Goal: Information Seeking & Learning: Learn about a topic

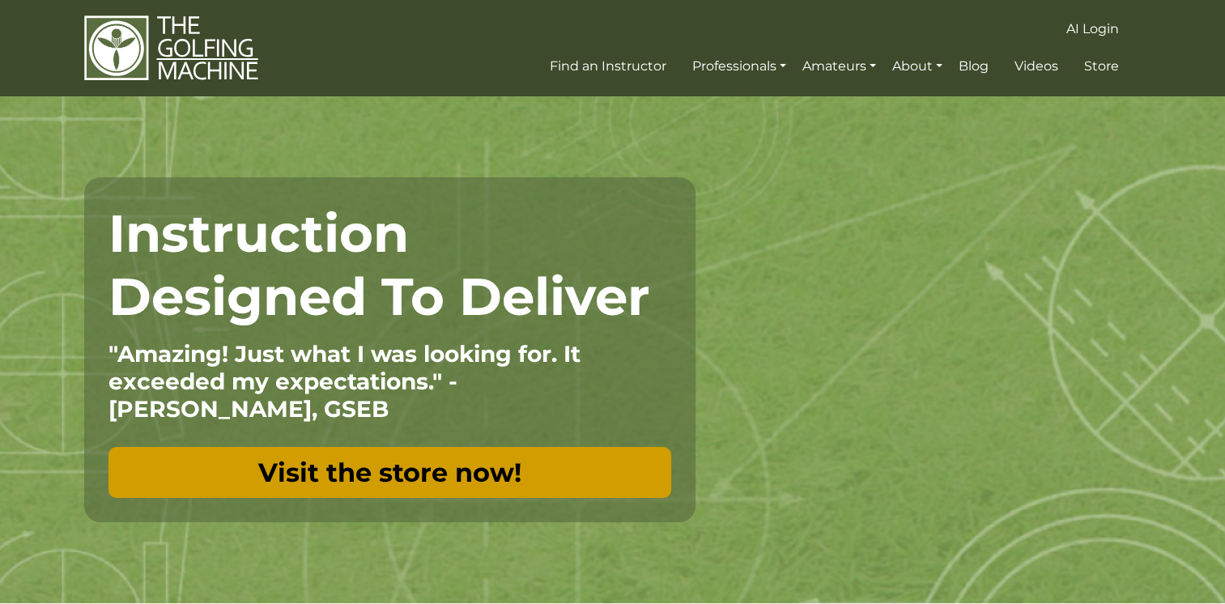
click at [454, 466] on link "Visit the store now!" at bounding box center [390, 472] width 563 height 51
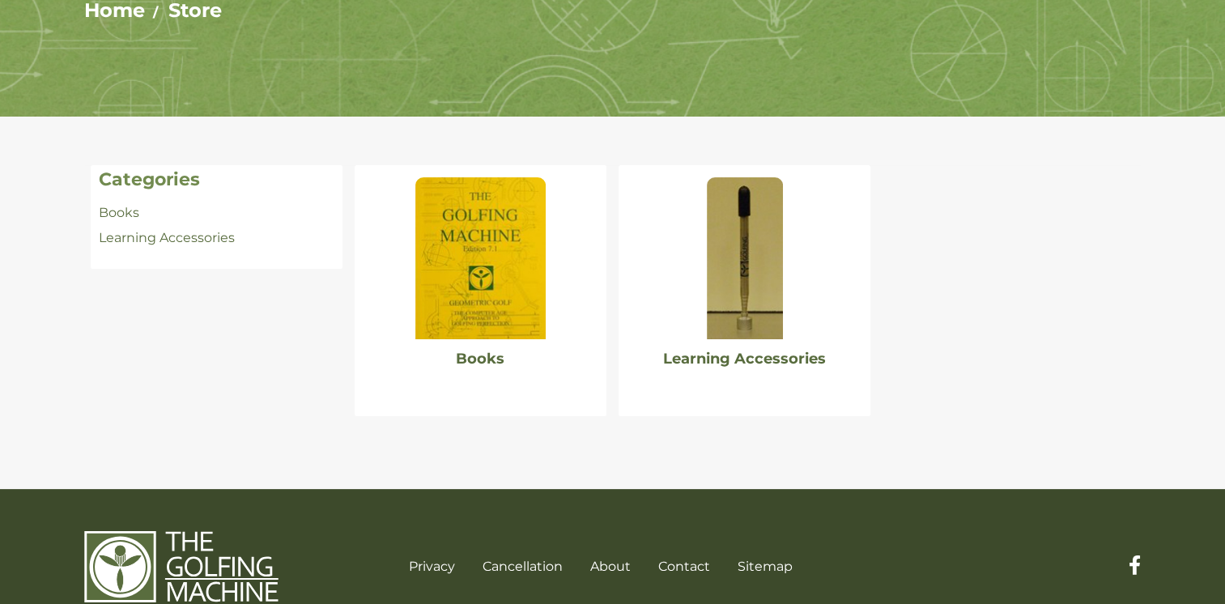
scroll to position [243, 0]
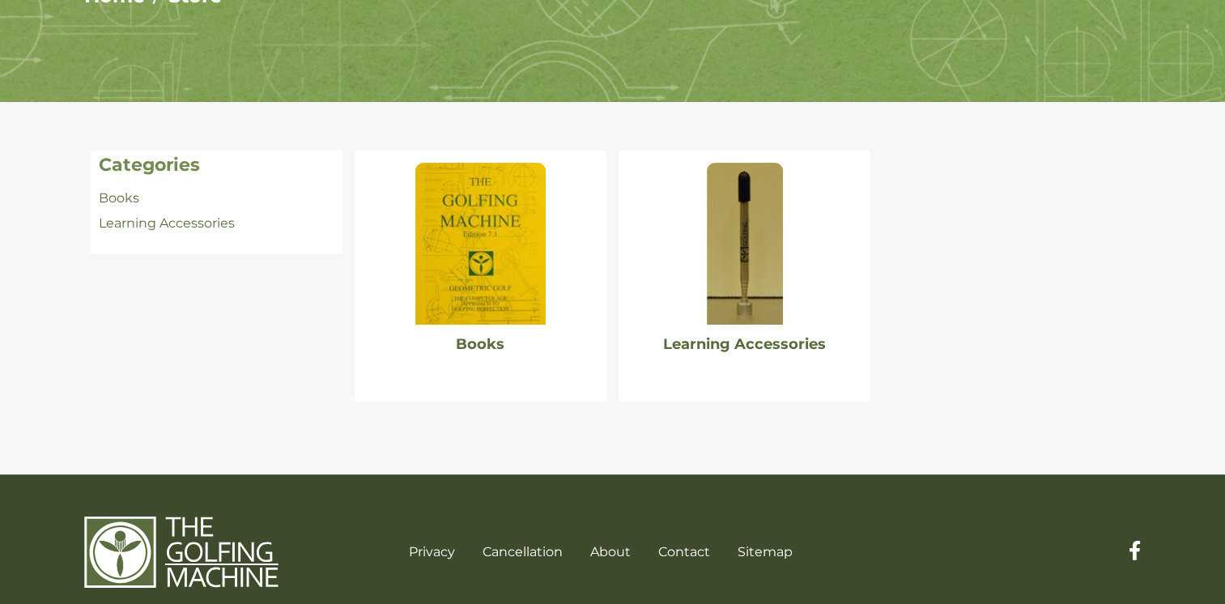
click at [731, 288] on img at bounding box center [745, 244] width 76 height 162
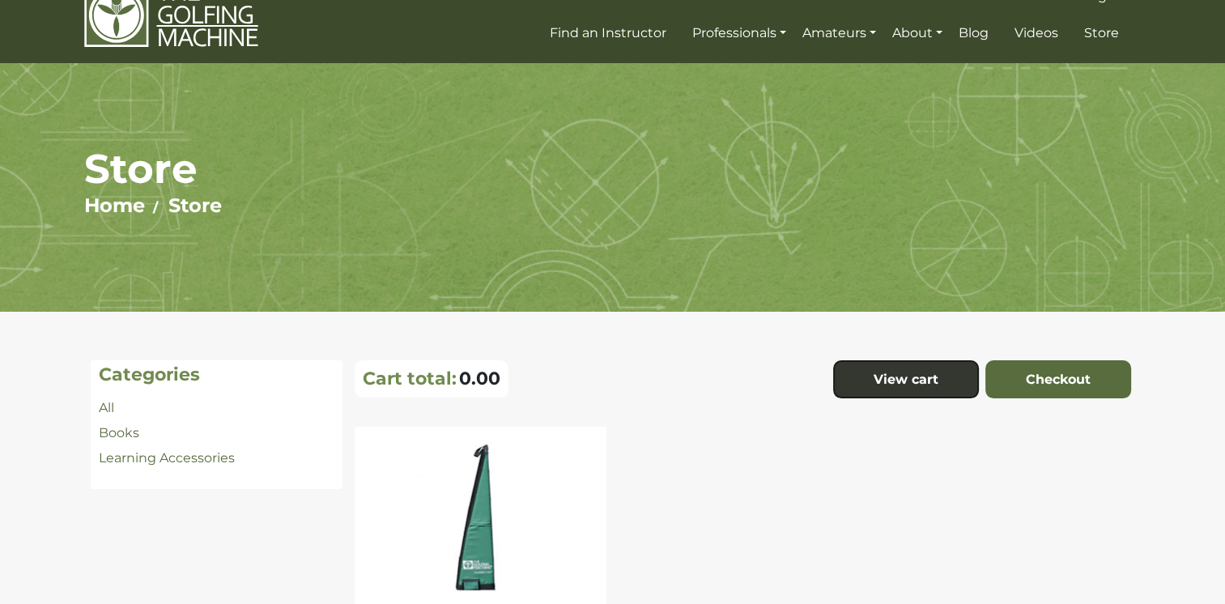
scroll to position [84, 0]
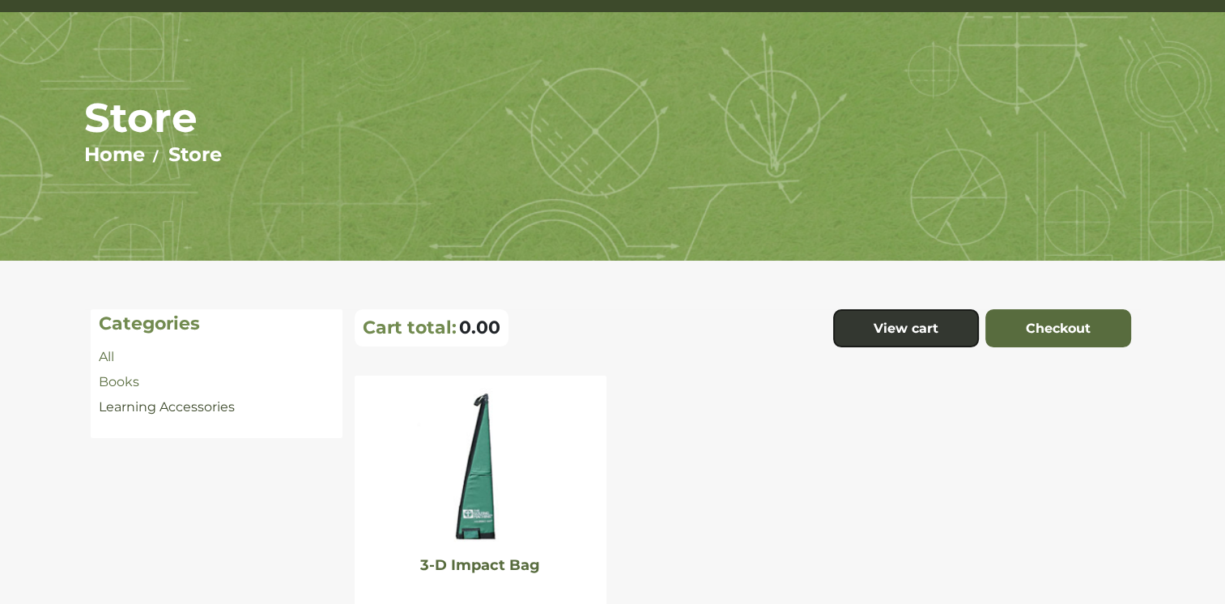
click at [184, 402] on link "Learning Accessories" at bounding box center [167, 406] width 136 height 15
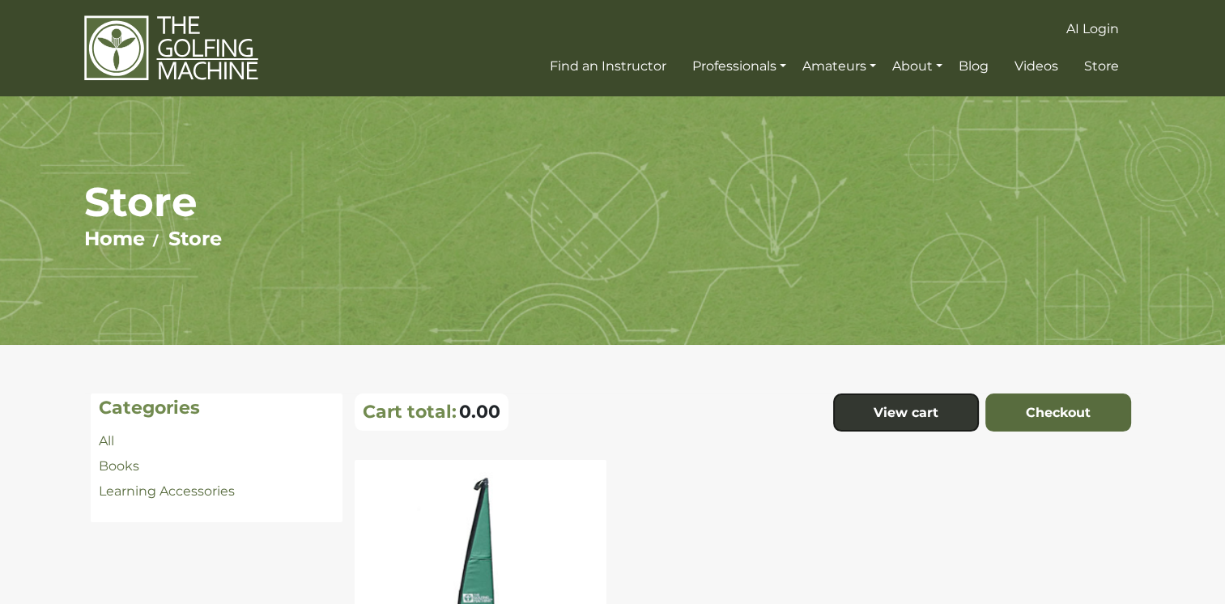
scroll to position [81, 0]
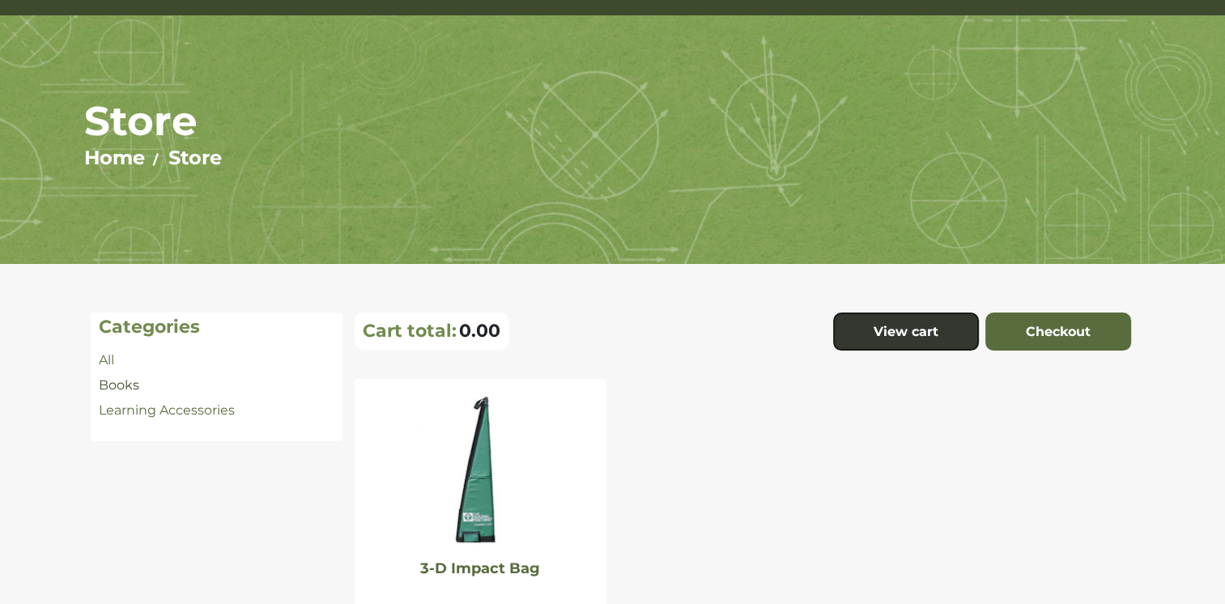
click at [120, 388] on link "Books" at bounding box center [119, 384] width 40 height 15
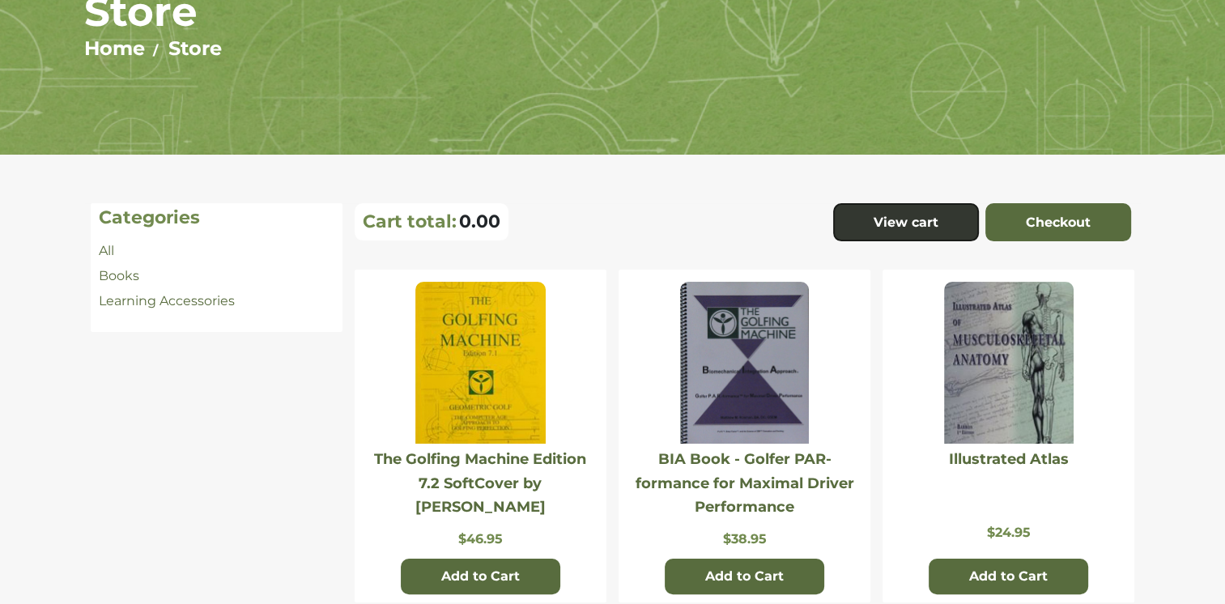
scroll to position [162, 0]
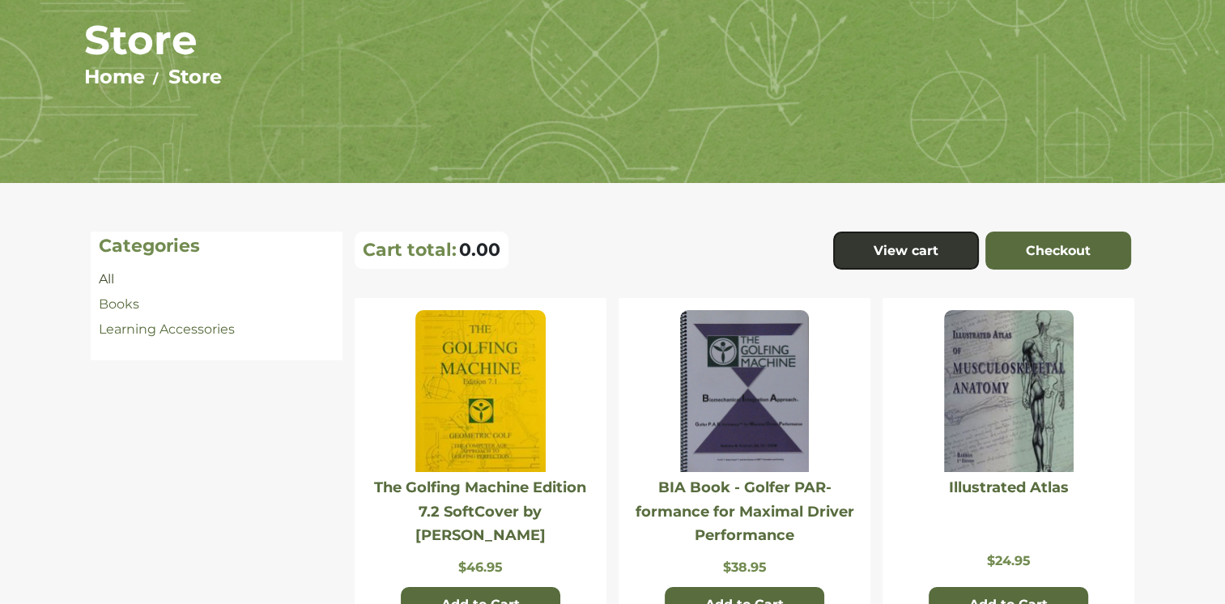
click at [103, 279] on link "All" at bounding box center [106, 278] width 15 height 15
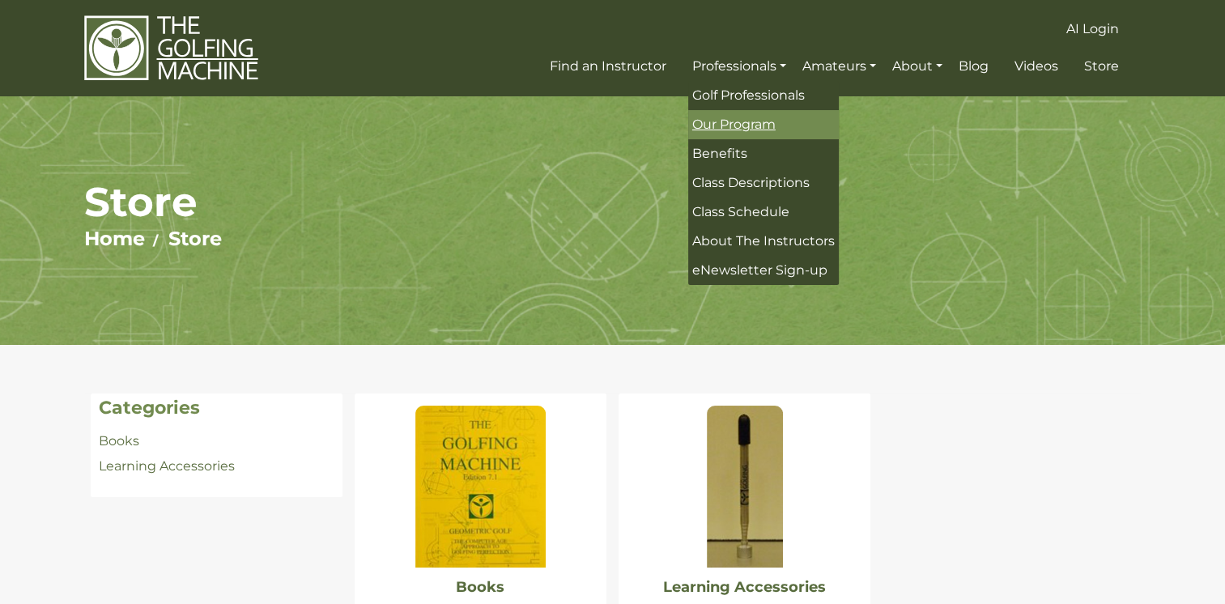
click at [754, 129] on span "Our Program" at bounding box center [733, 124] width 83 height 15
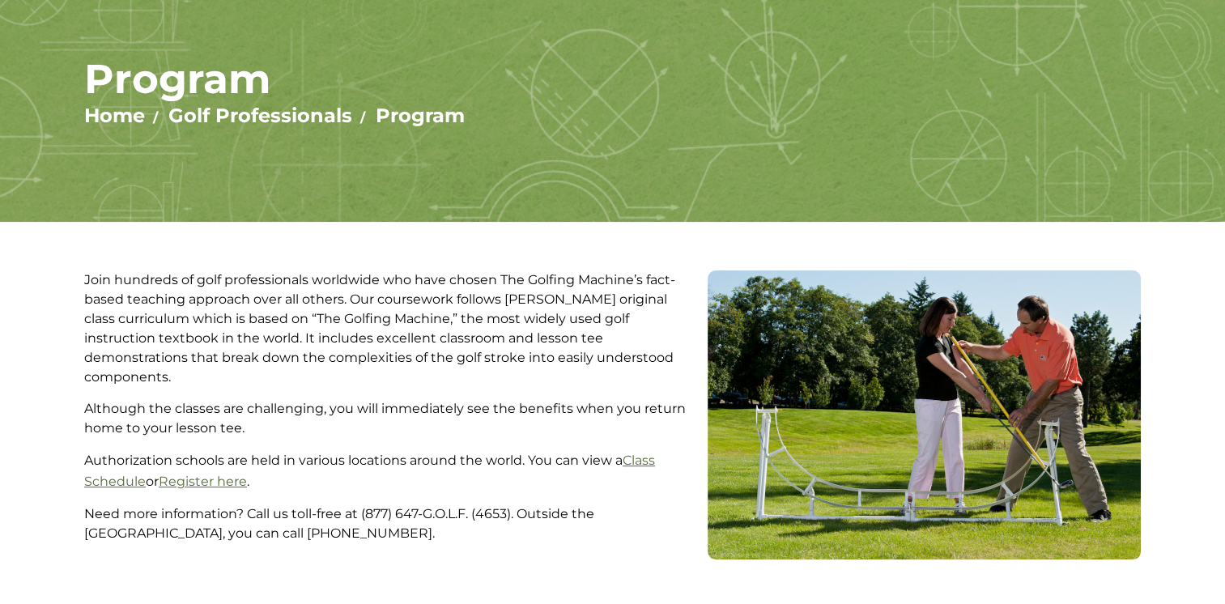
scroll to position [162, 0]
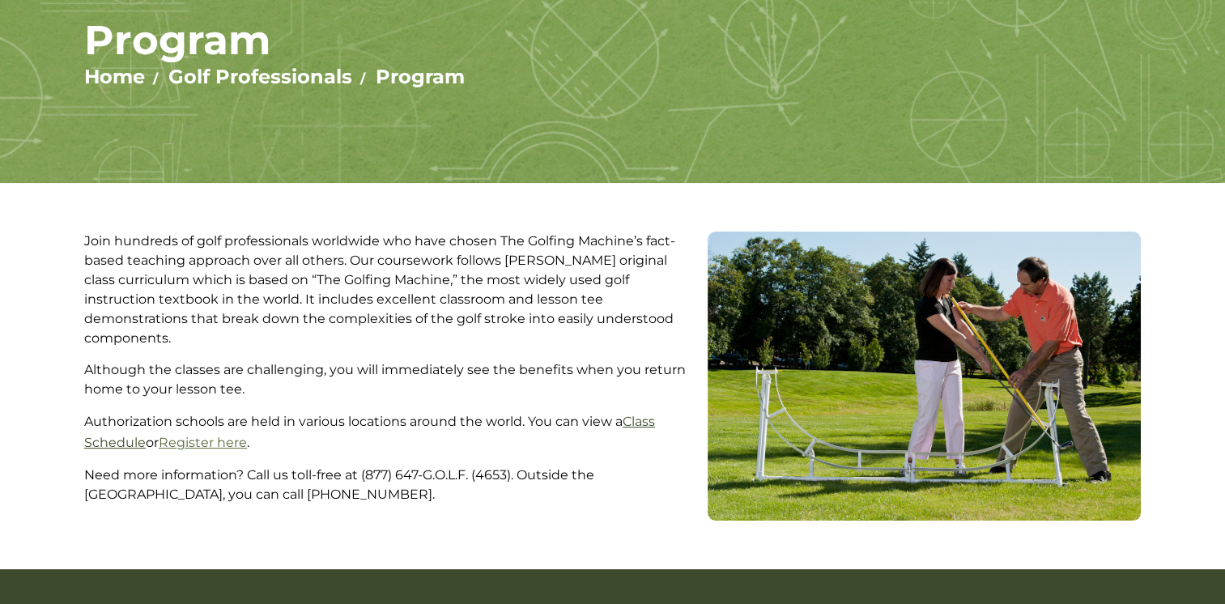
click at [630, 414] on link "Class Schedule" at bounding box center [369, 432] width 571 height 36
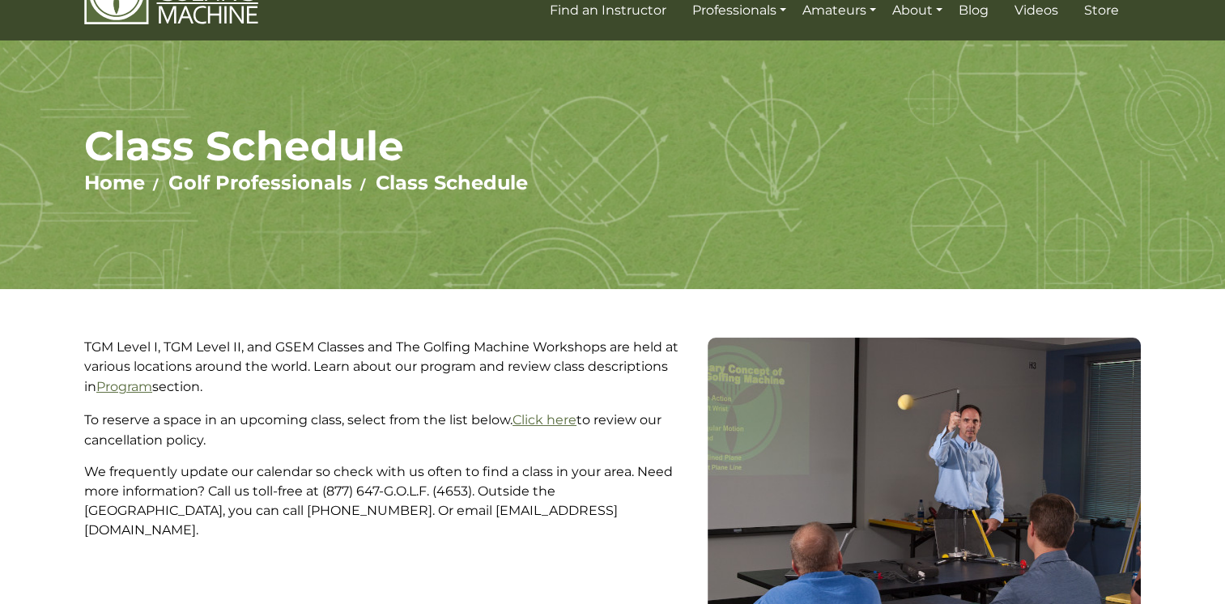
scroll to position [81, 0]
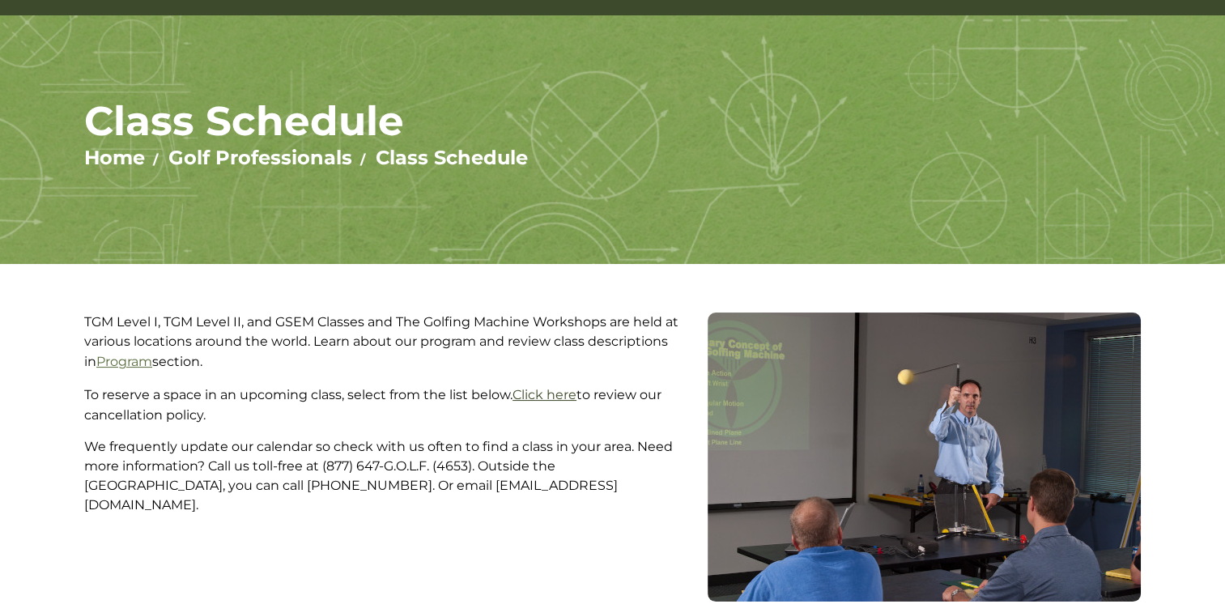
click at [569, 394] on link "Click here" at bounding box center [545, 394] width 64 height 15
click at [126, 360] on link "Program" at bounding box center [124, 361] width 56 height 15
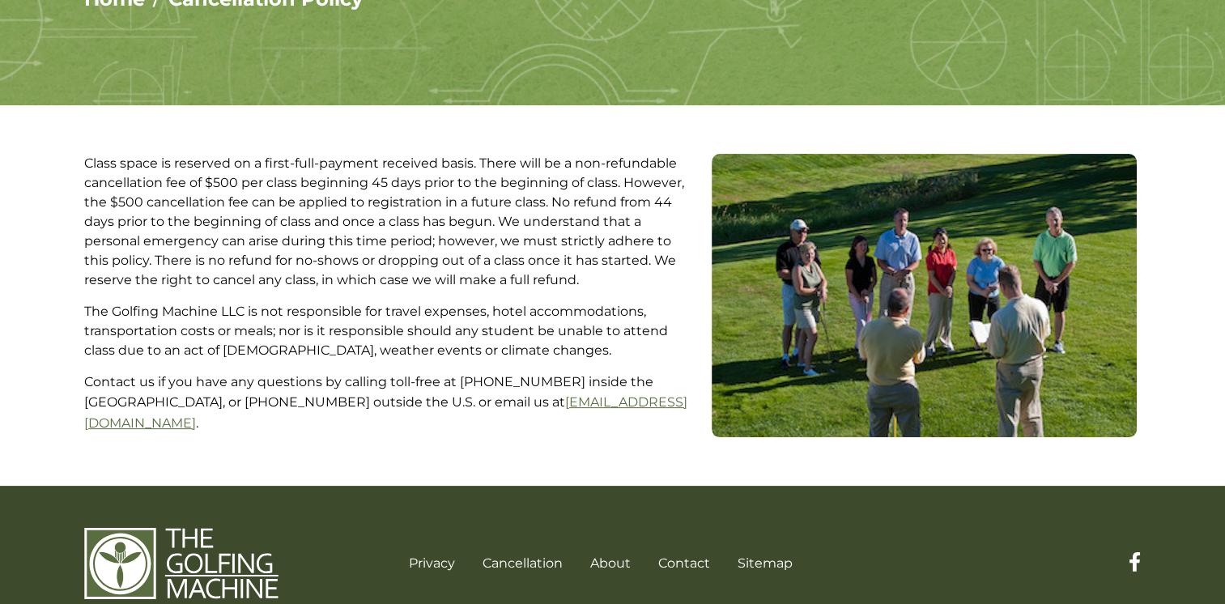
scroll to position [243, 0]
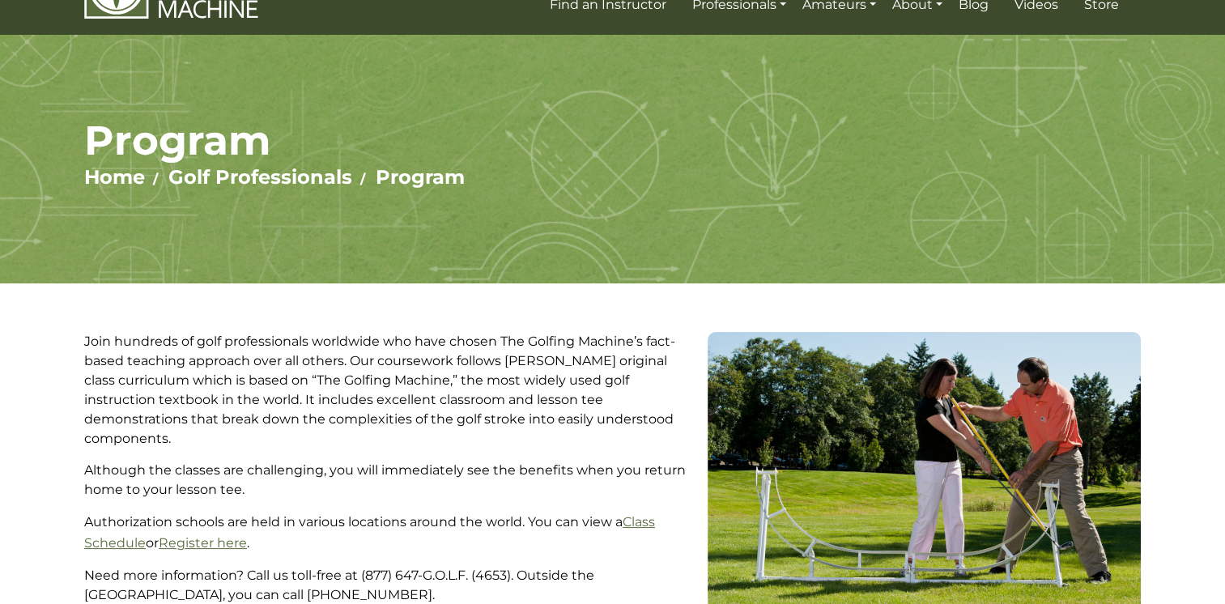
scroll to position [162, 0]
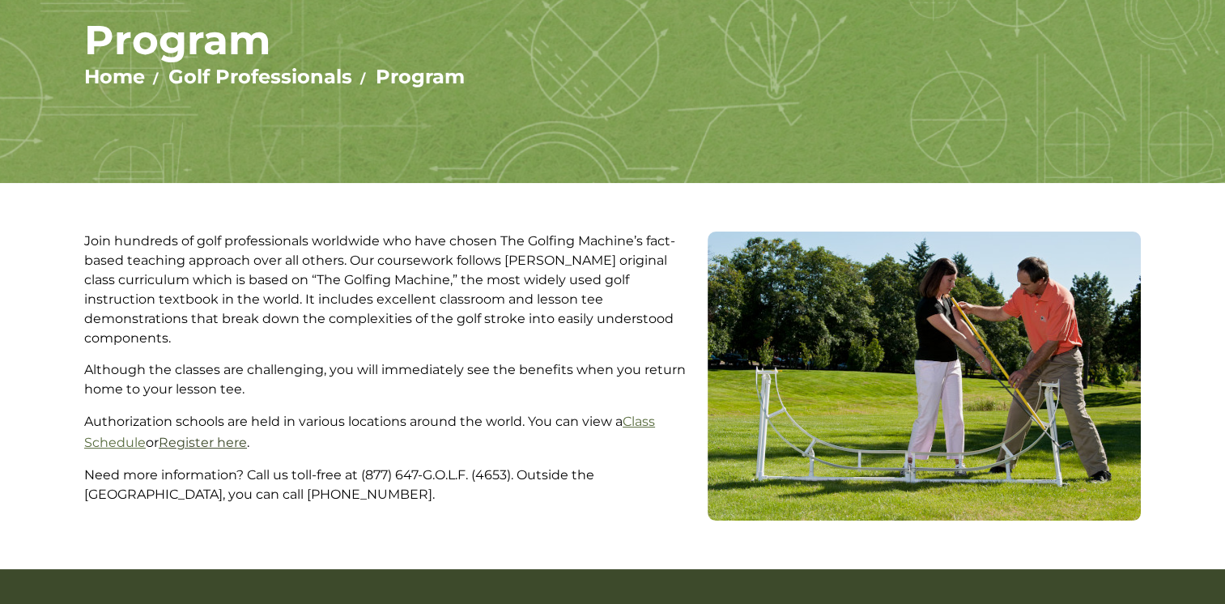
click at [185, 435] on link "Register here" at bounding box center [203, 442] width 88 height 15
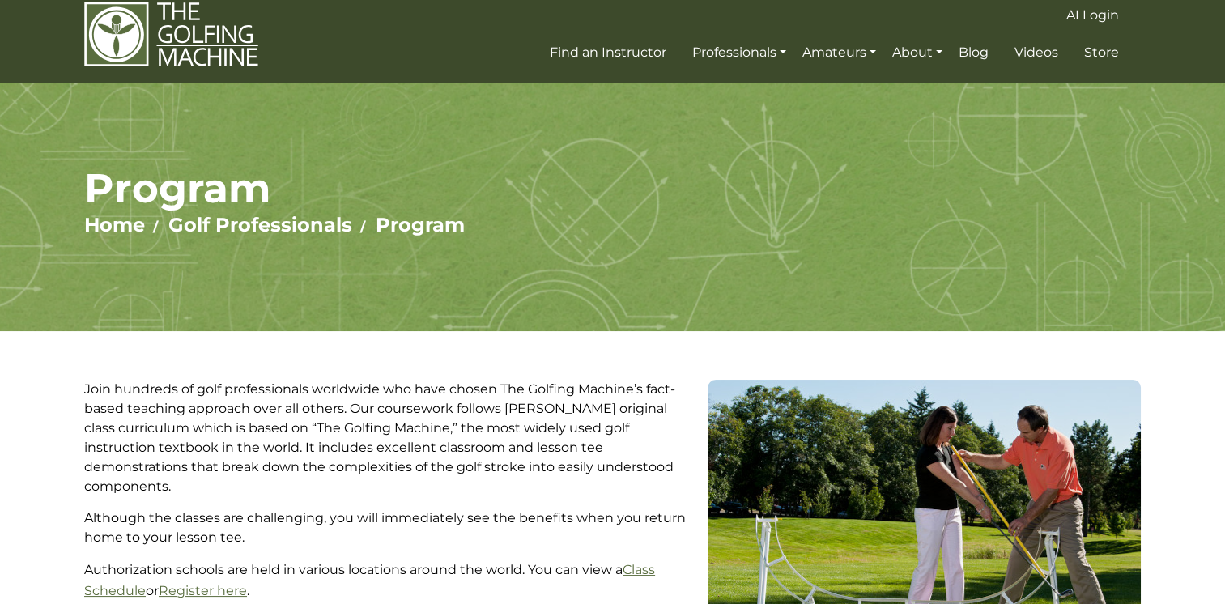
scroll to position [0, 0]
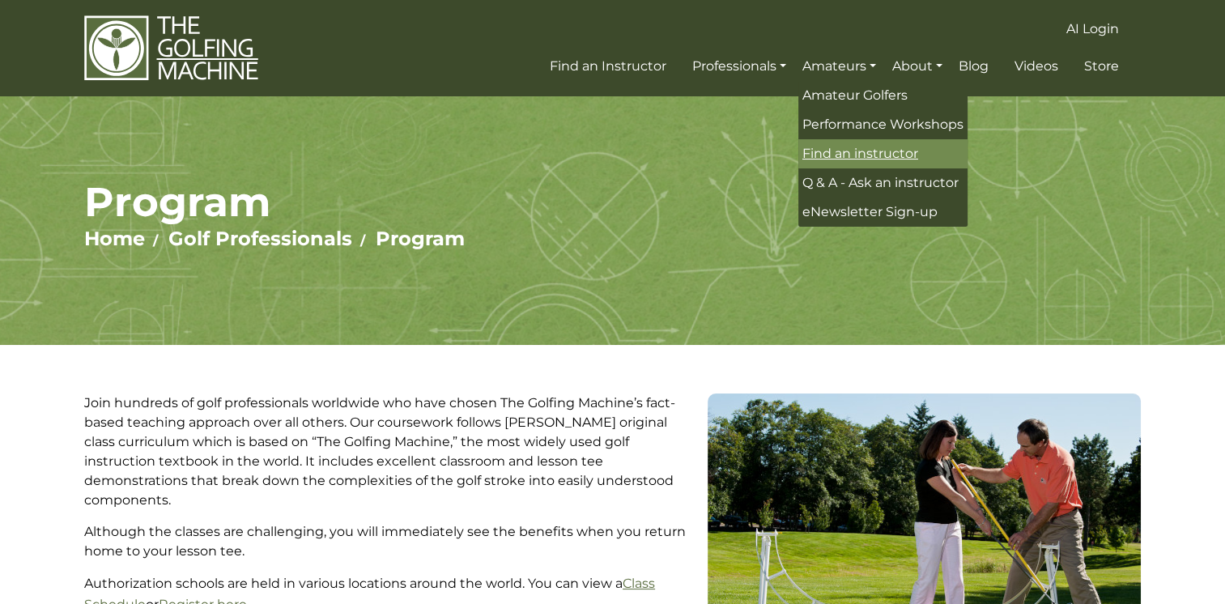
click at [862, 154] on span "Find an instructor" at bounding box center [861, 153] width 116 height 15
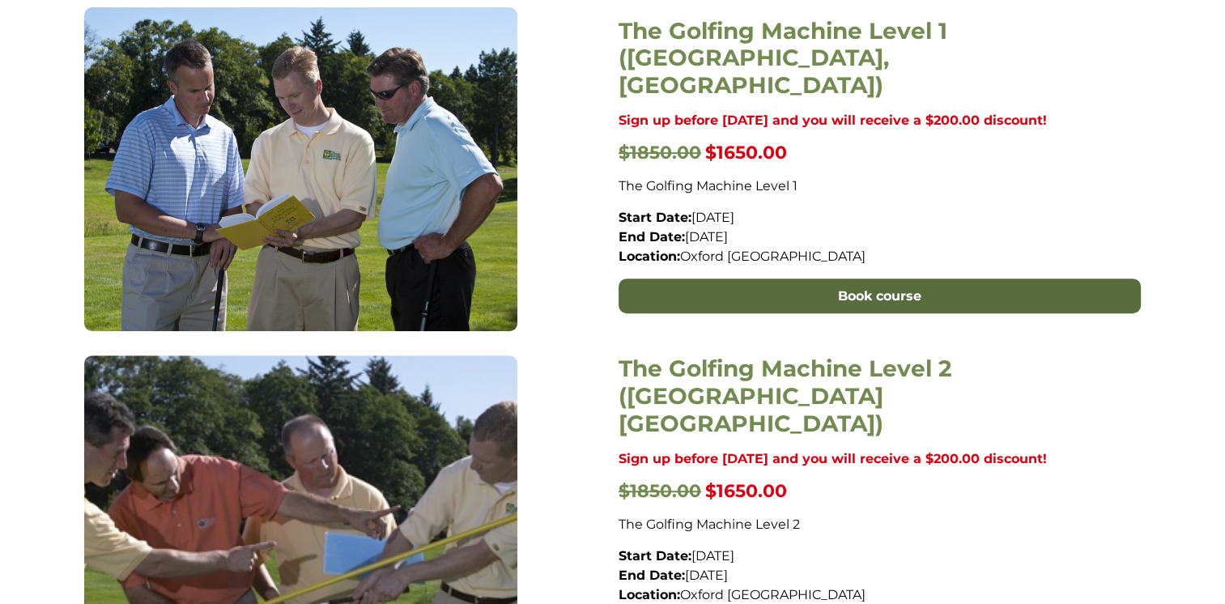
scroll to position [729, 0]
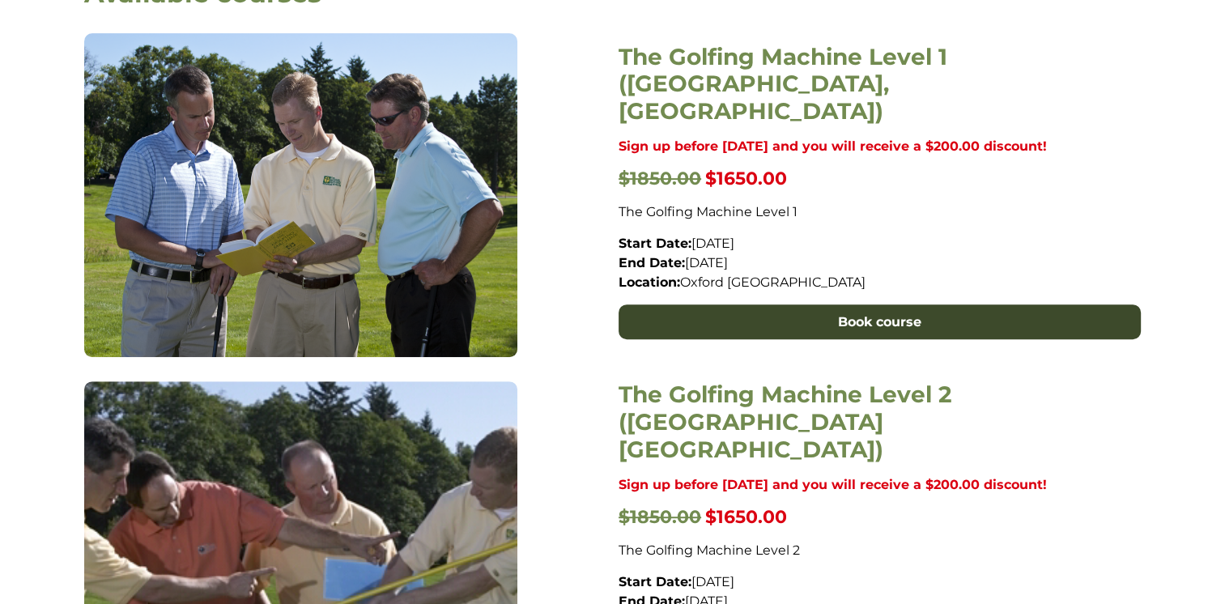
click at [735, 311] on link "Book course" at bounding box center [880, 323] width 522 height 36
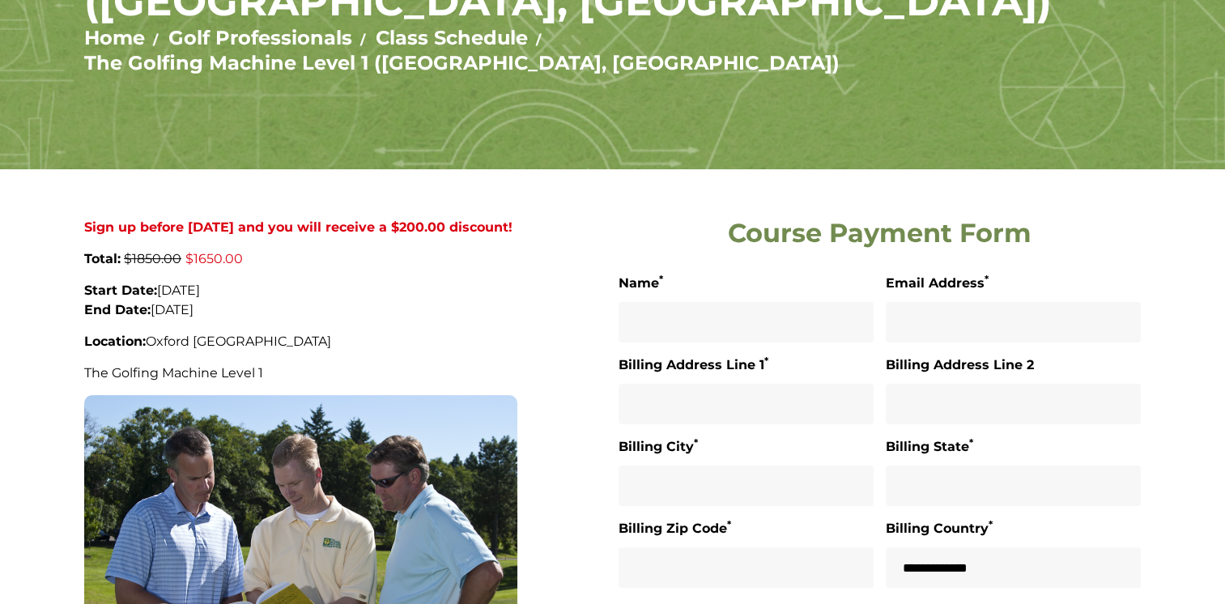
scroll to position [243, 0]
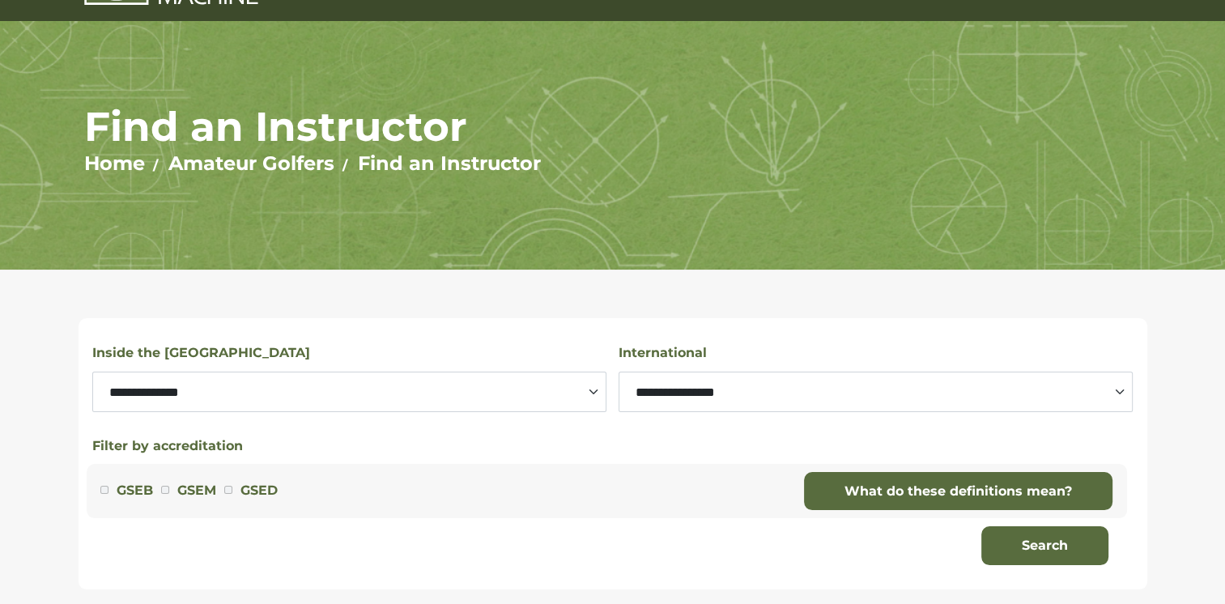
scroll to position [162, 0]
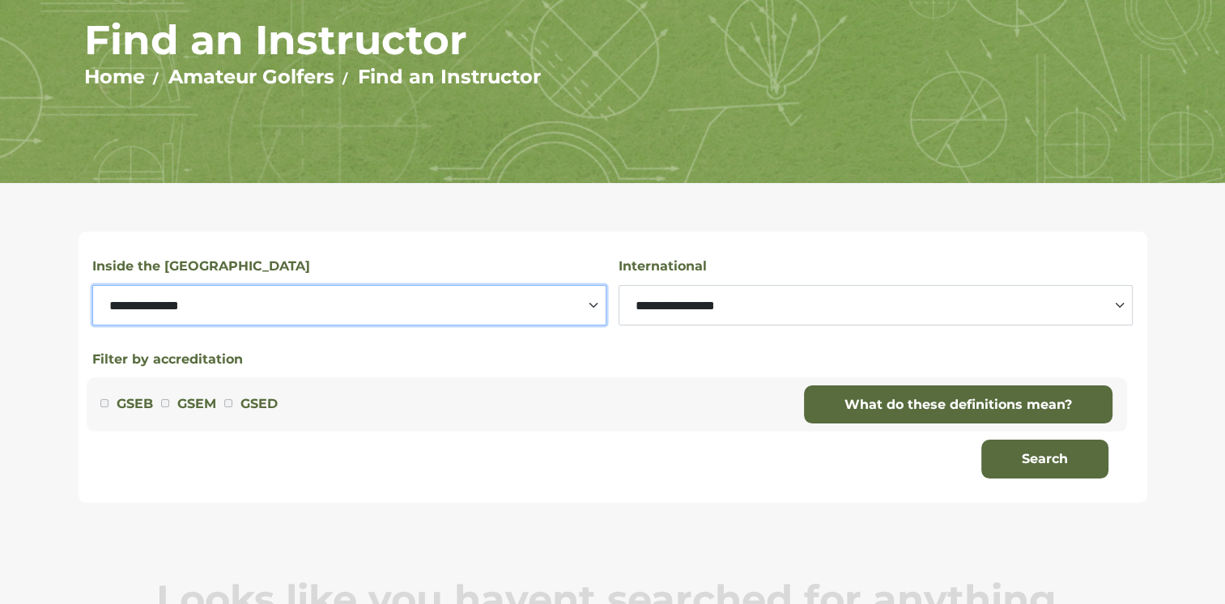
click at [555, 305] on select "**********" at bounding box center [349, 305] width 514 height 40
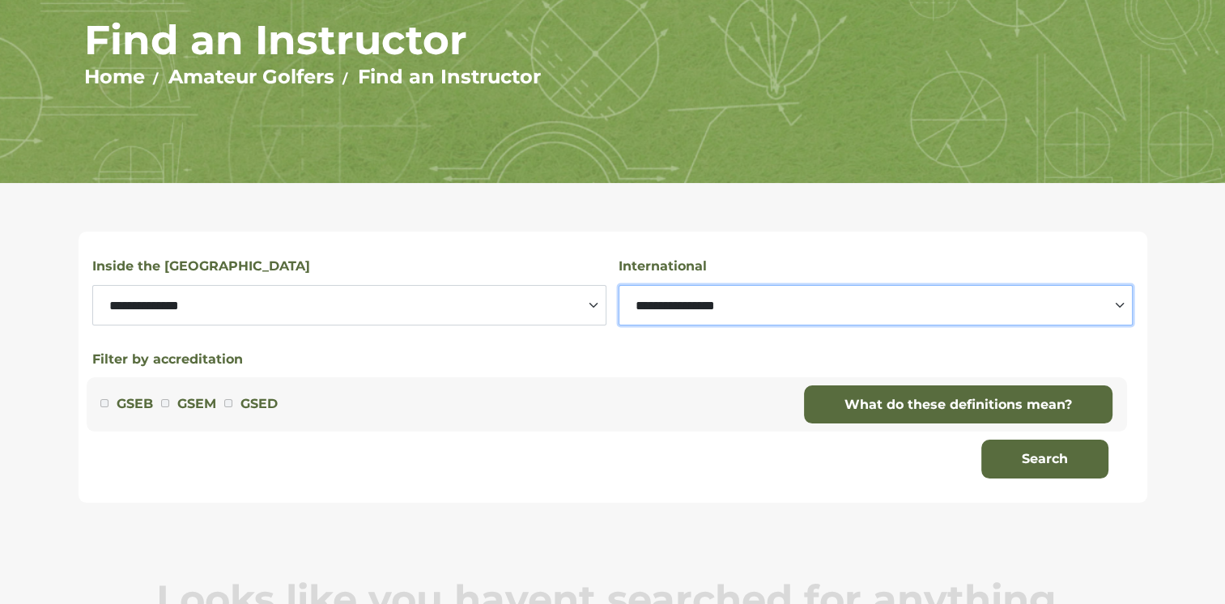
click at [680, 300] on select "**********" at bounding box center [876, 305] width 514 height 40
select select "*****"
click at [619, 285] on select "**********" at bounding box center [876, 305] width 514 height 40
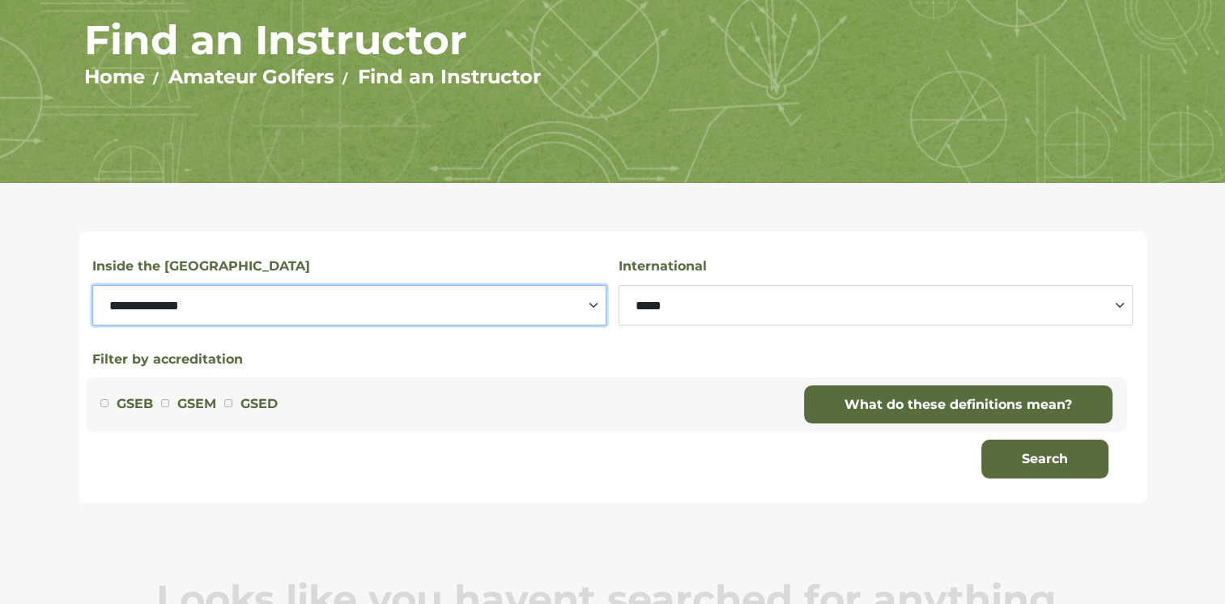
click at [538, 295] on select "**********" at bounding box center [349, 305] width 514 height 40
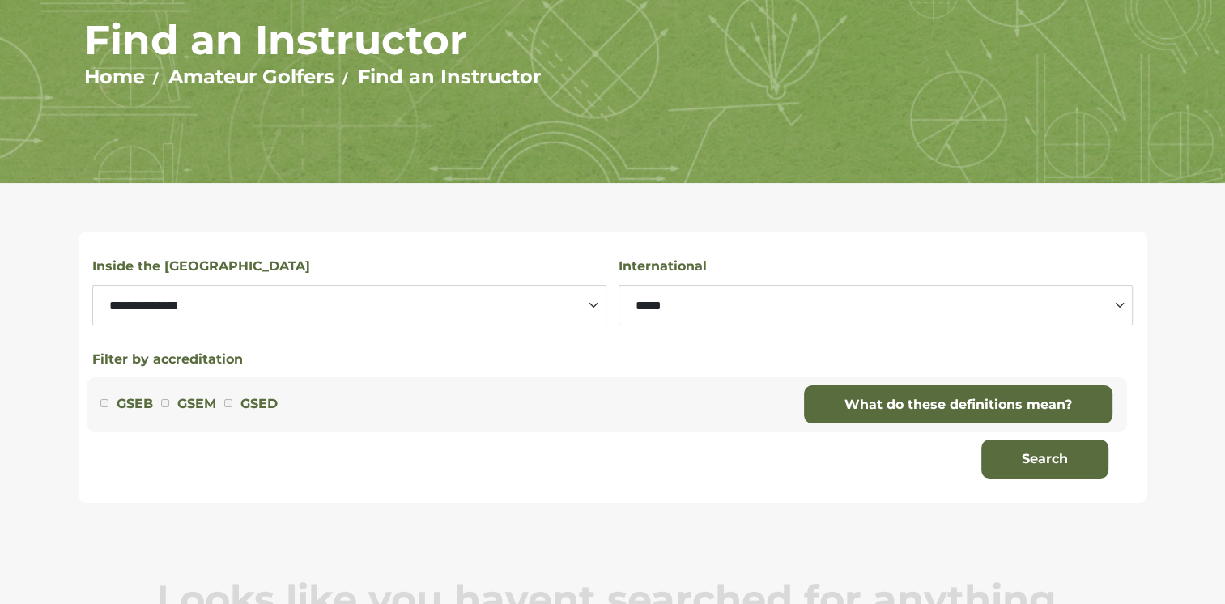
click at [745, 207] on div "**********" at bounding box center [613, 471] width 1069 height 528
click at [1033, 455] on button "Search" at bounding box center [1045, 459] width 127 height 39
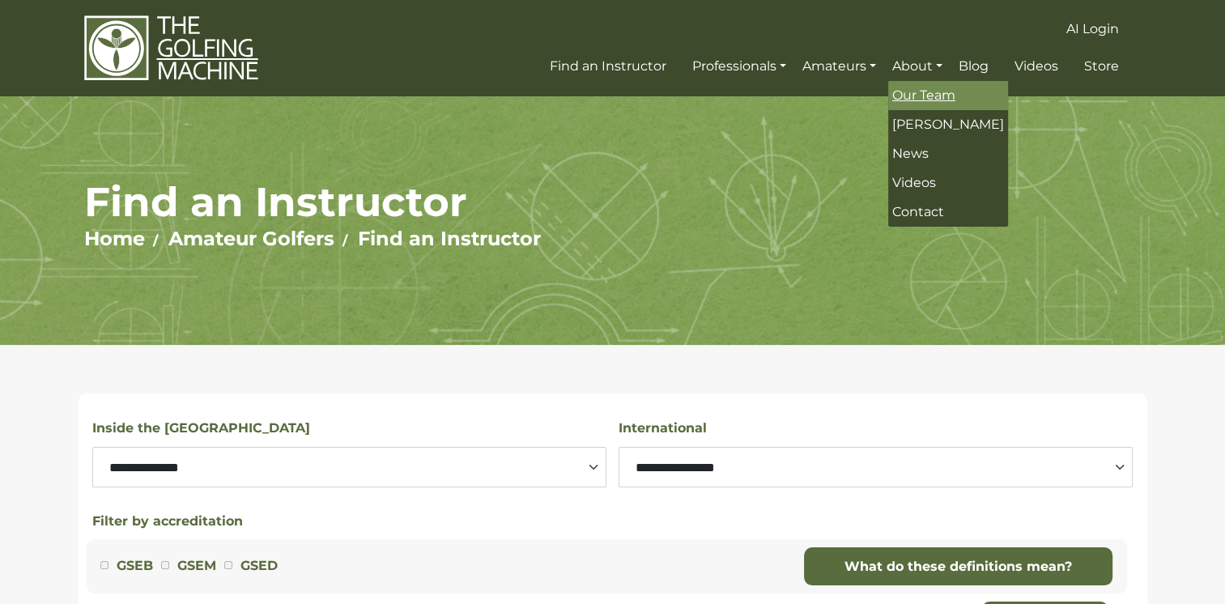
click at [932, 93] on span "Our Team" at bounding box center [924, 94] width 63 height 15
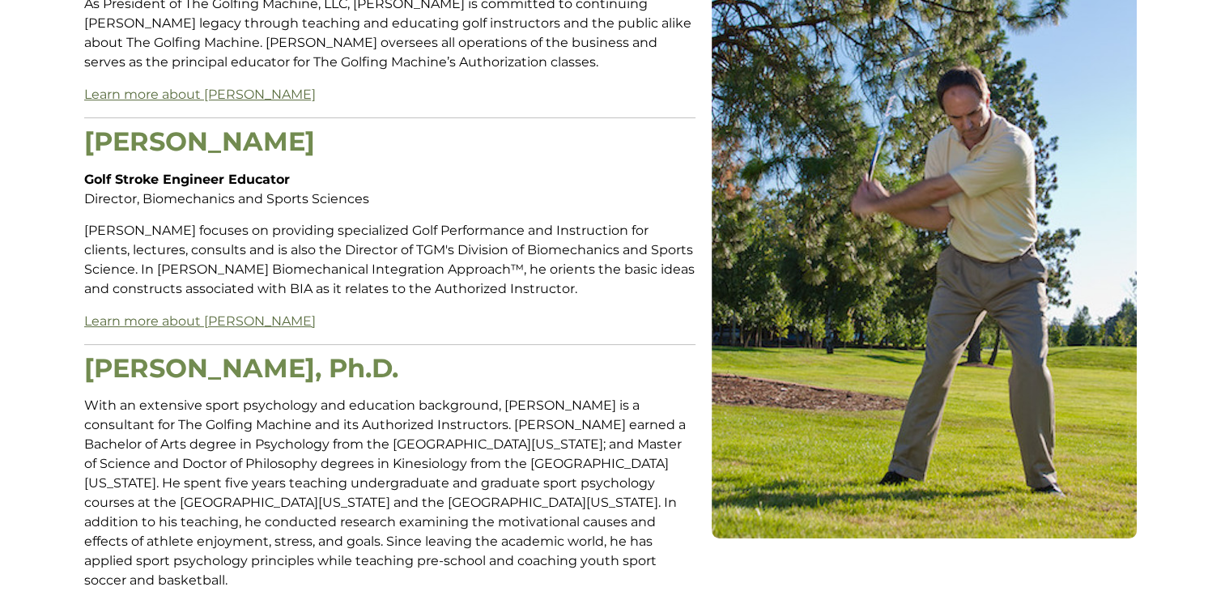
scroll to position [567, 0]
